Goal: Transaction & Acquisition: Purchase product/service

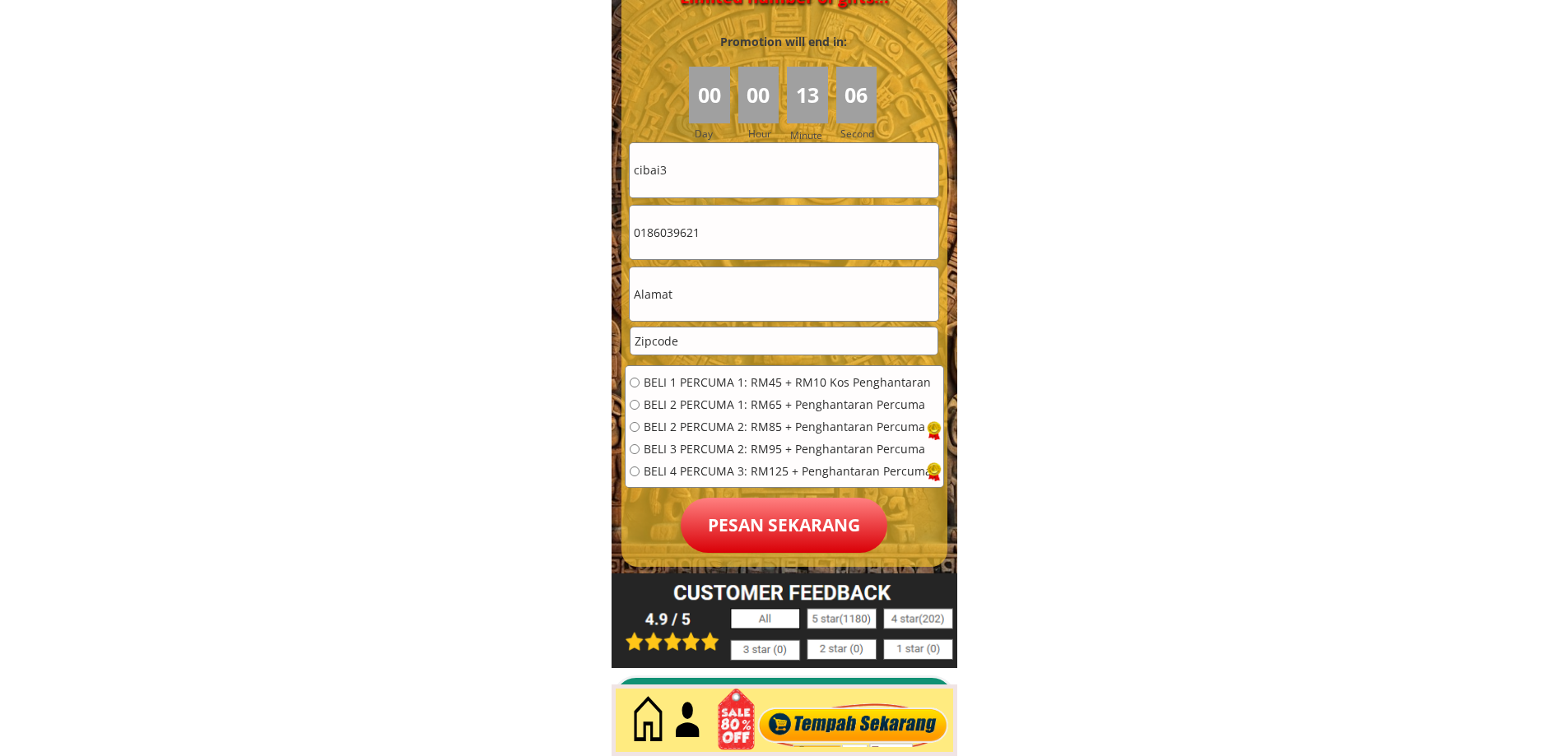
scroll to position [7404, 0]
click at [743, 230] on input "0186039621" at bounding box center [784, 233] width 308 height 53
drag, startPoint x: 744, startPoint y: 231, endPoint x: 602, endPoint y: 232, distance: 142.0
click at [733, 176] on input "cibai3" at bounding box center [784, 170] width 308 height 53
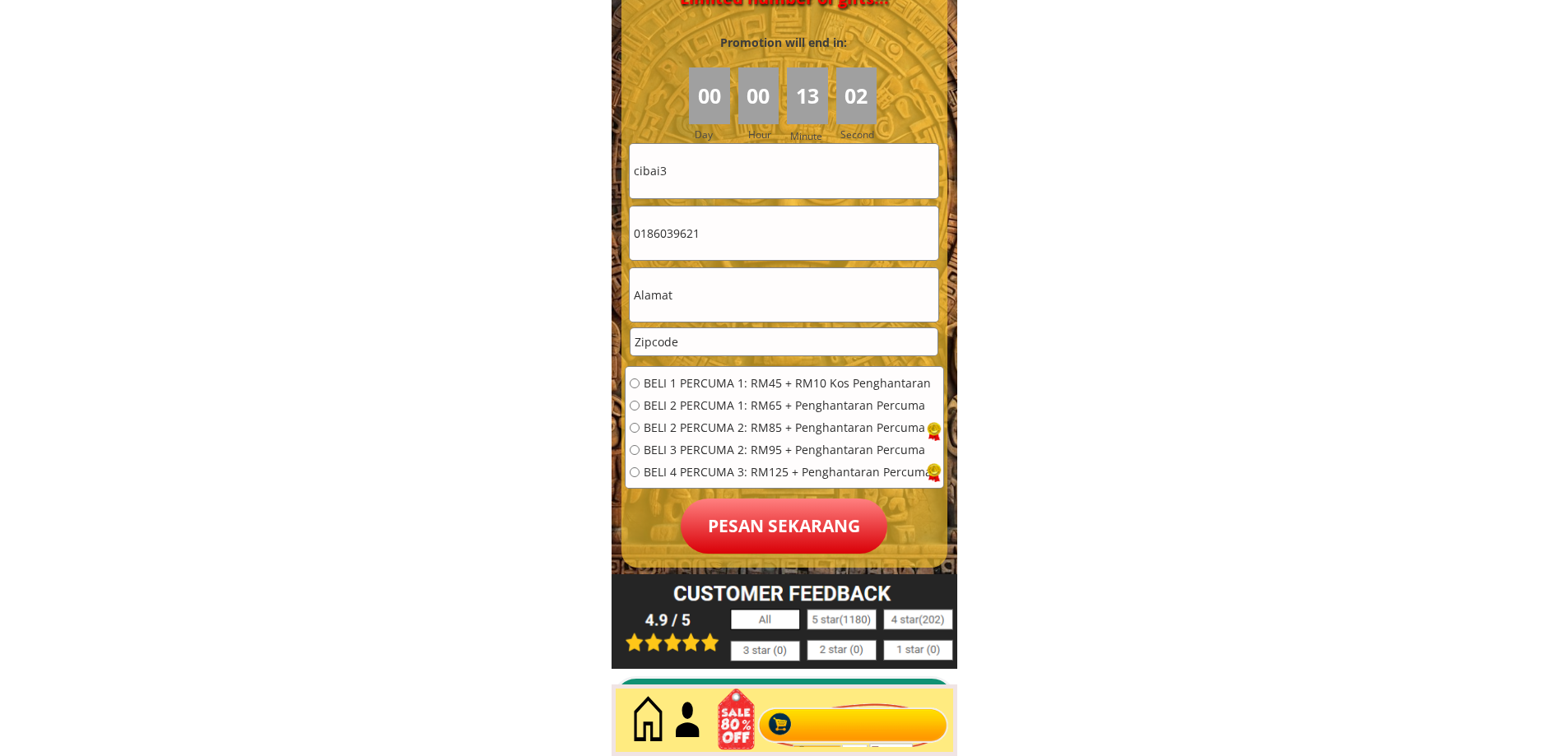
paste input "0186039621"
type input "0186039621"
click at [691, 293] on input "text" at bounding box center [784, 294] width 308 height 53
paste input "0186039621"
type input "0186039621"
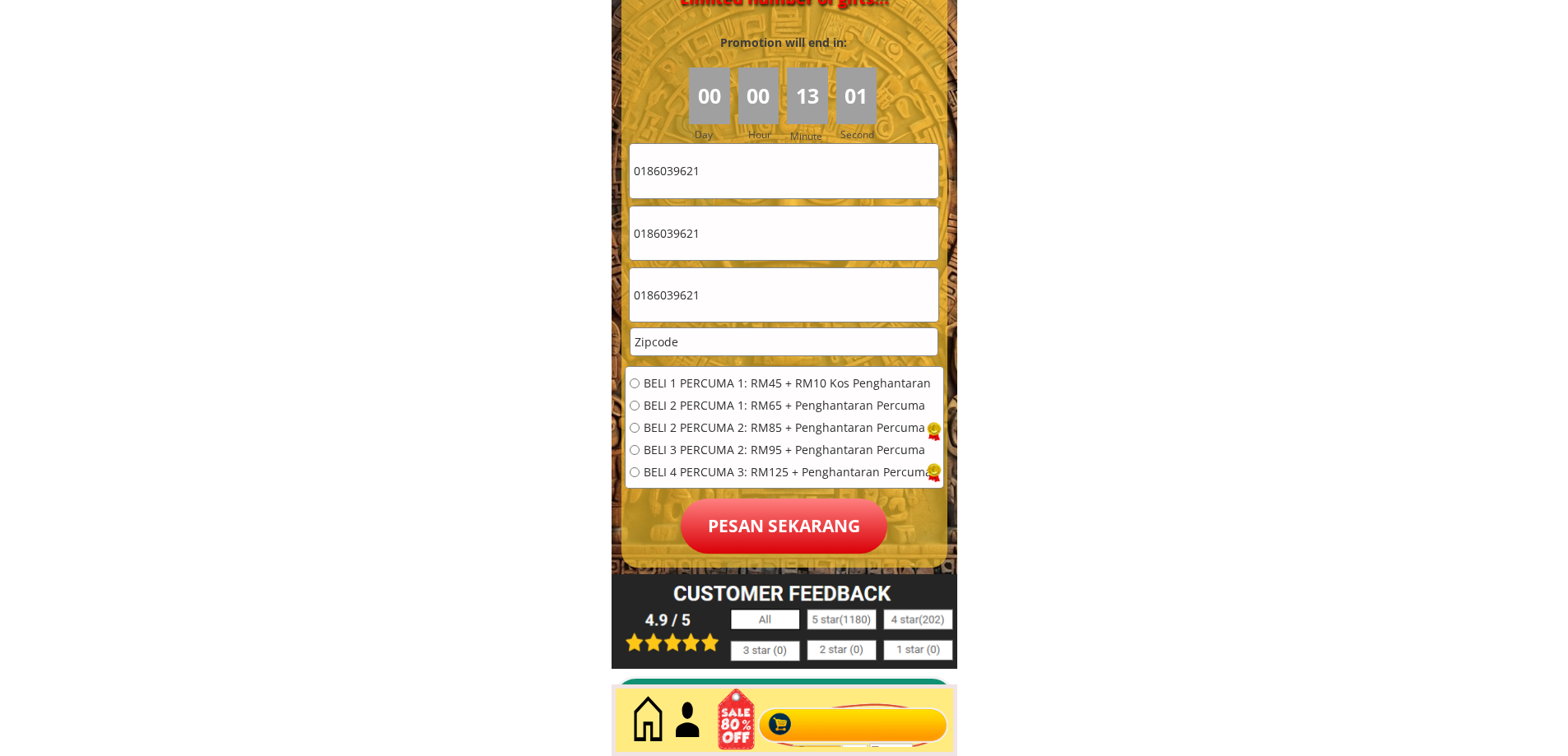
click at [693, 344] on input "number" at bounding box center [784, 342] width 307 height 27
paste input "0186039621"
type input "0186039621"
click at [631, 473] on input "radio" at bounding box center [635, 472] width 10 height 10
radio input "true"
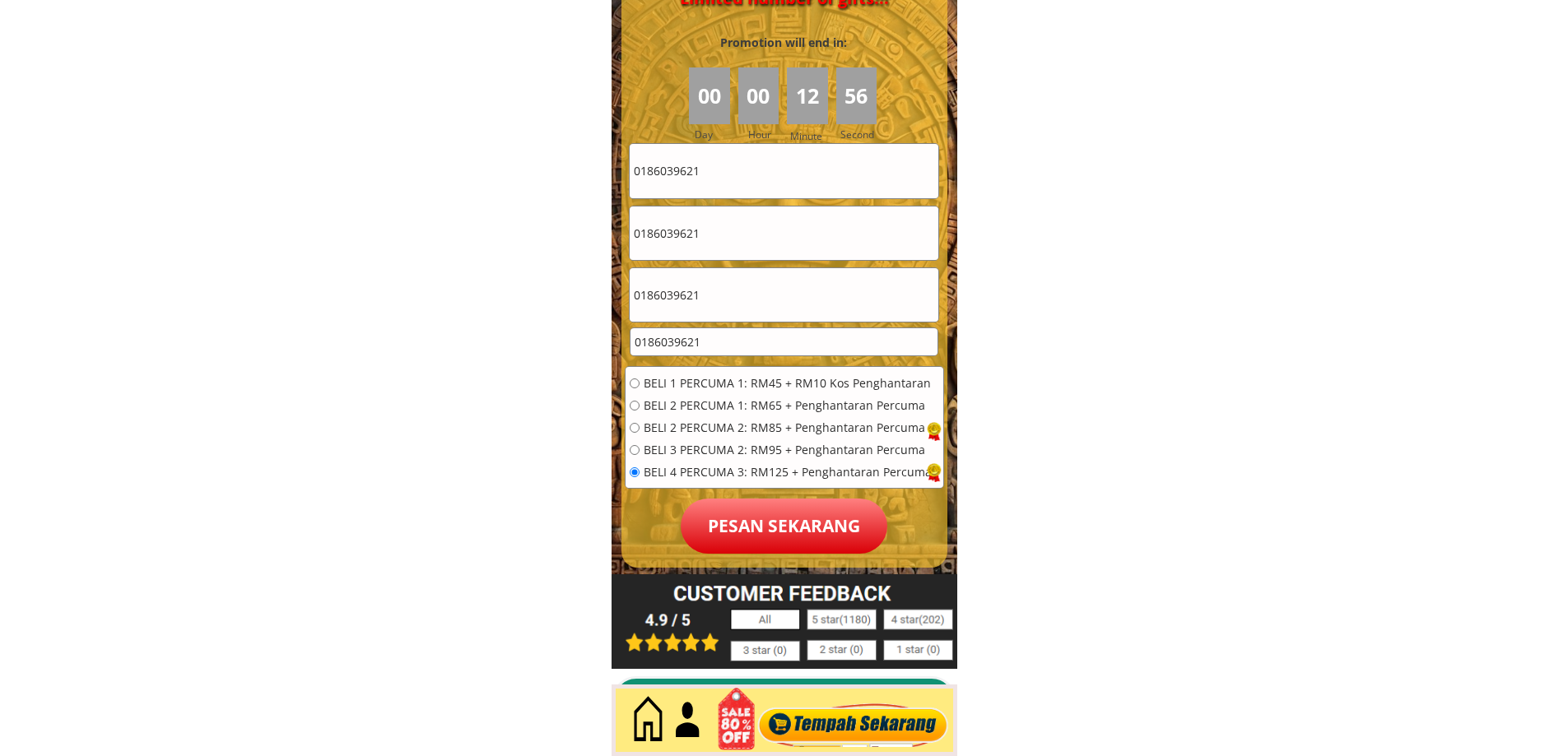
click at [794, 529] on p "Pesan sekarang" at bounding box center [784, 526] width 207 height 55
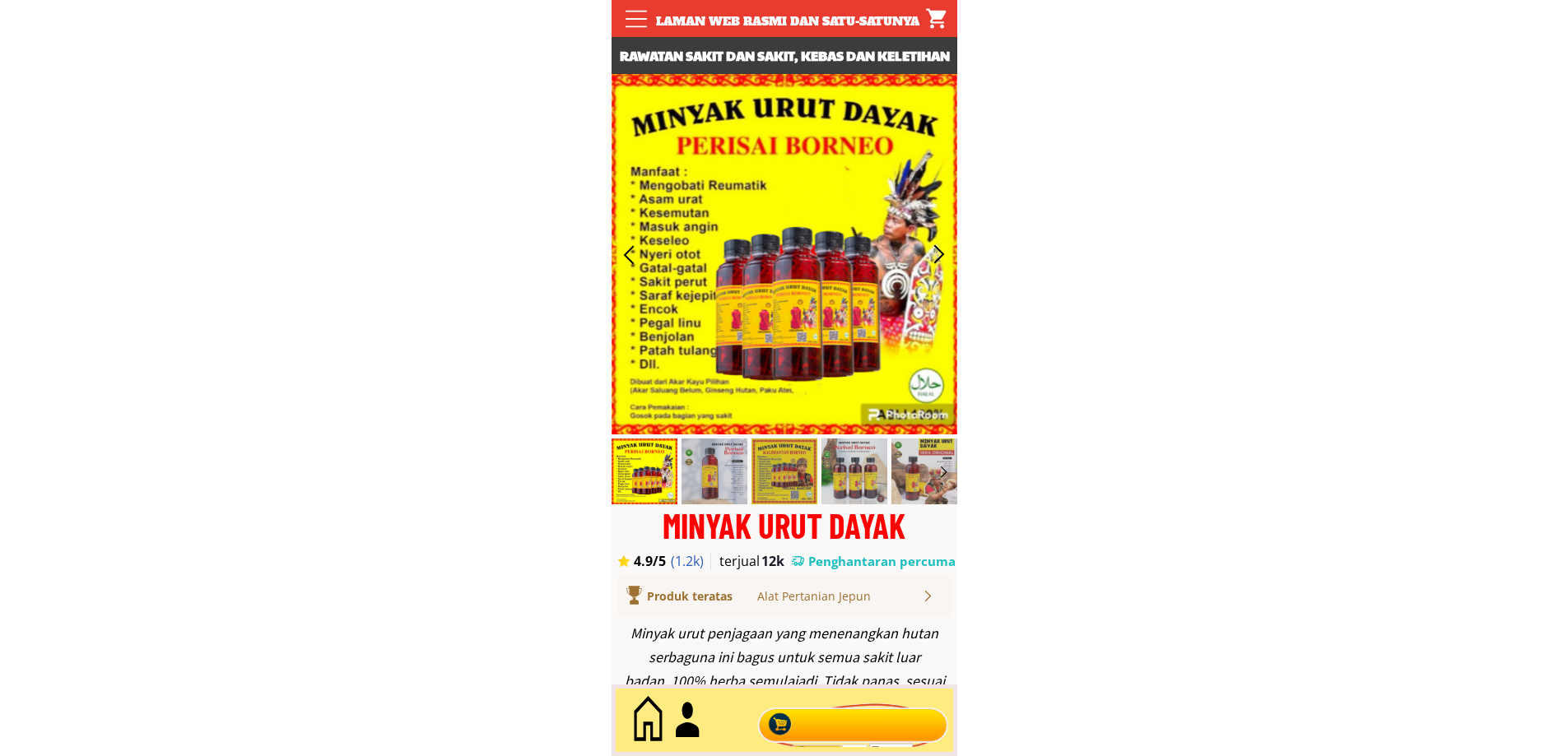
scroll to position [7404, 0]
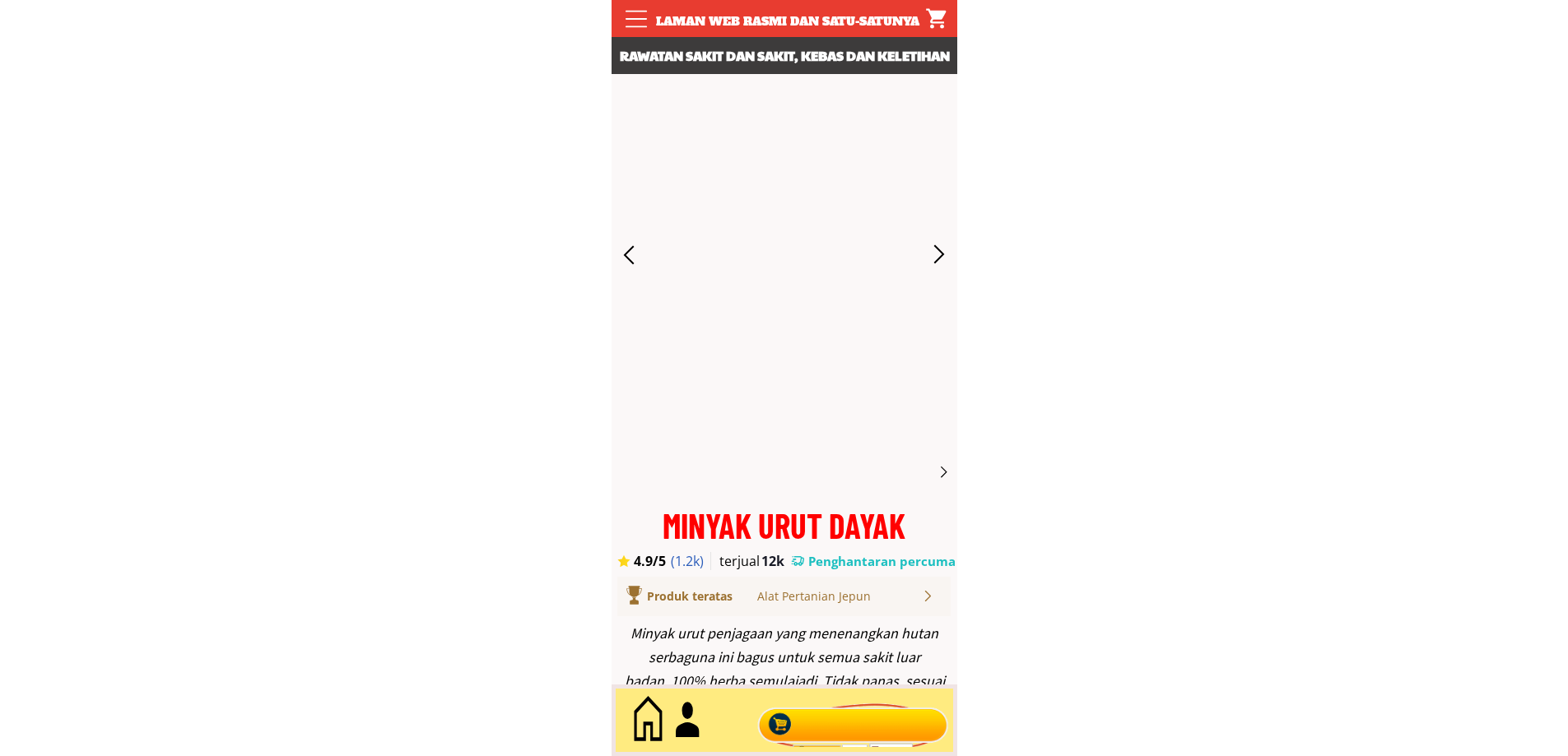
scroll to position [7404, 0]
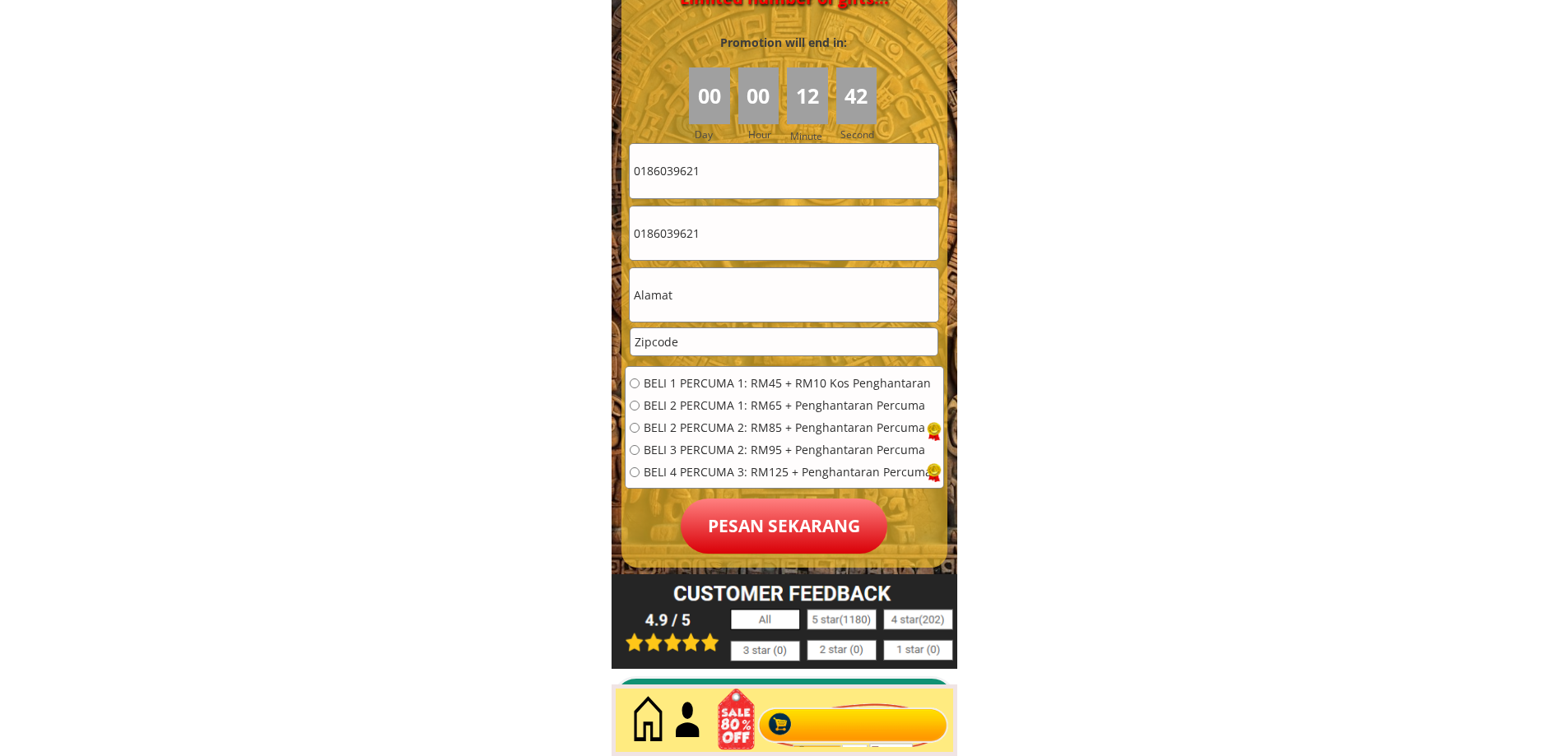
click at [749, 170] on input "0186039621" at bounding box center [784, 170] width 308 height 53
click at [696, 286] on input "text" at bounding box center [784, 294] width 308 height 53
paste input "0186039621"
type input "0186039621"
click at [688, 341] on input "number" at bounding box center [784, 342] width 307 height 27
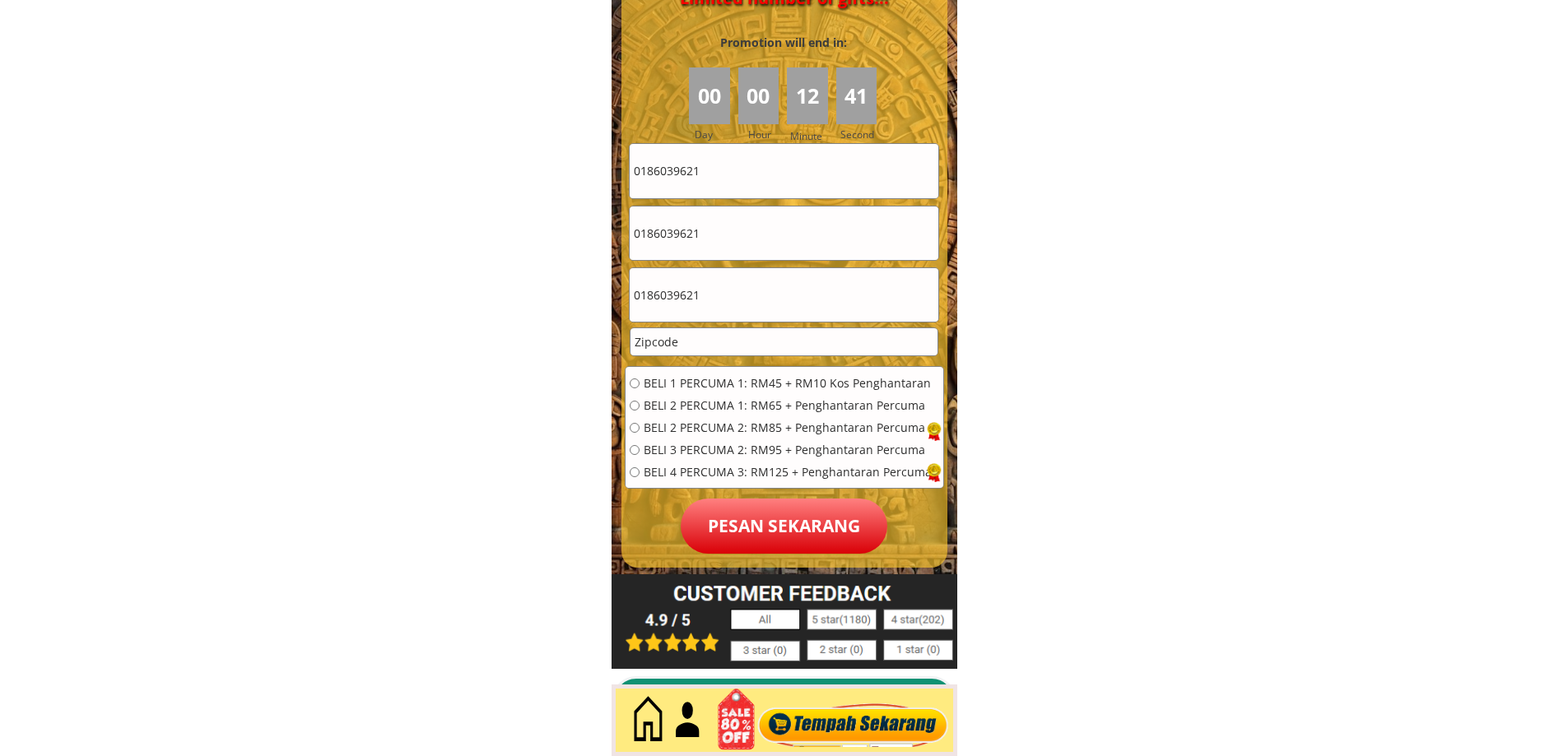
paste input "0186039621"
type input "0186039621"
click at [632, 472] on input "radio" at bounding box center [635, 472] width 10 height 10
radio input "true"
click at [799, 524] on p "Pesan sekarang" at bounding box center [784, 526] width 207 height 55
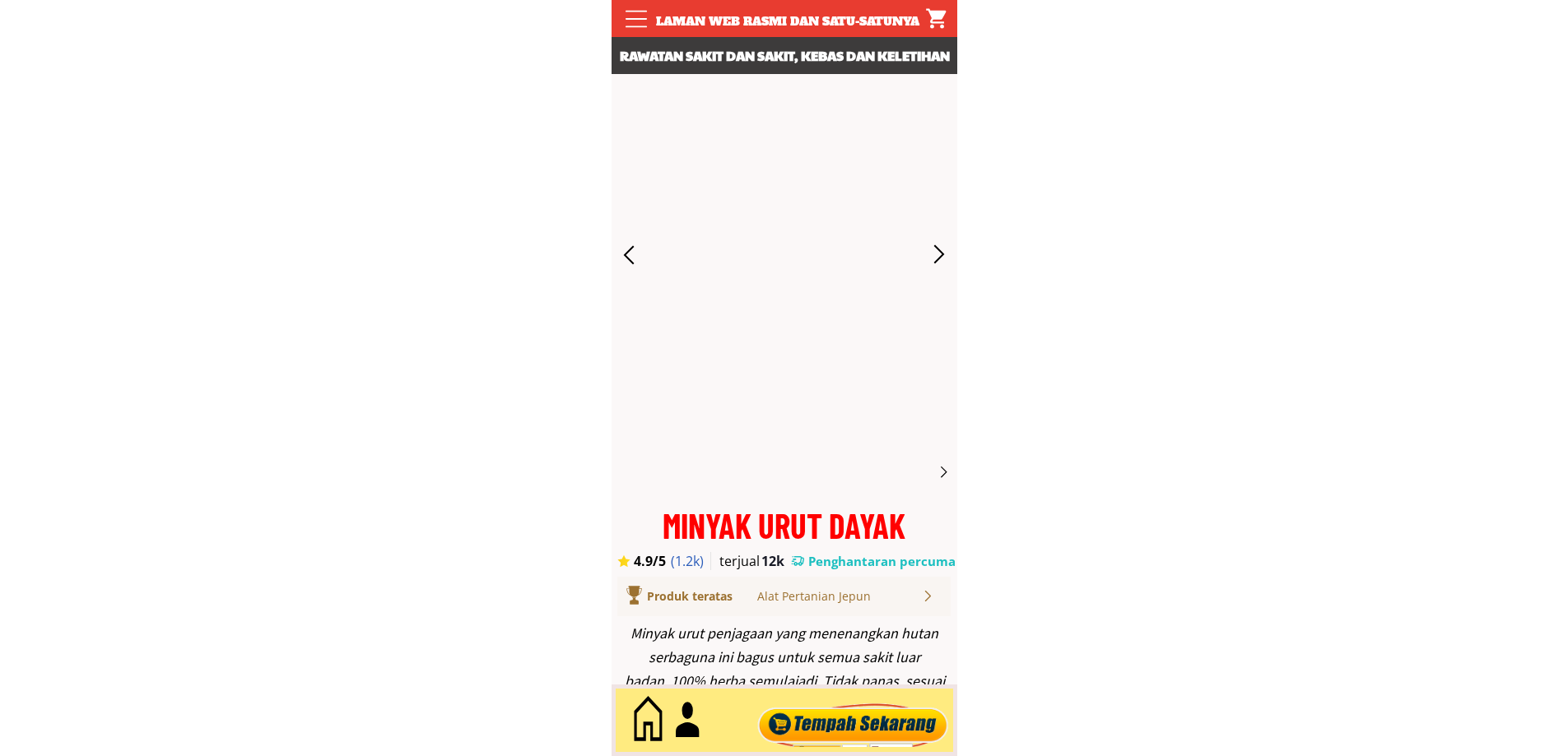
scroll to position [7404, 0]
